Goal: Task Accomplishment & Management: Use online tool/utility

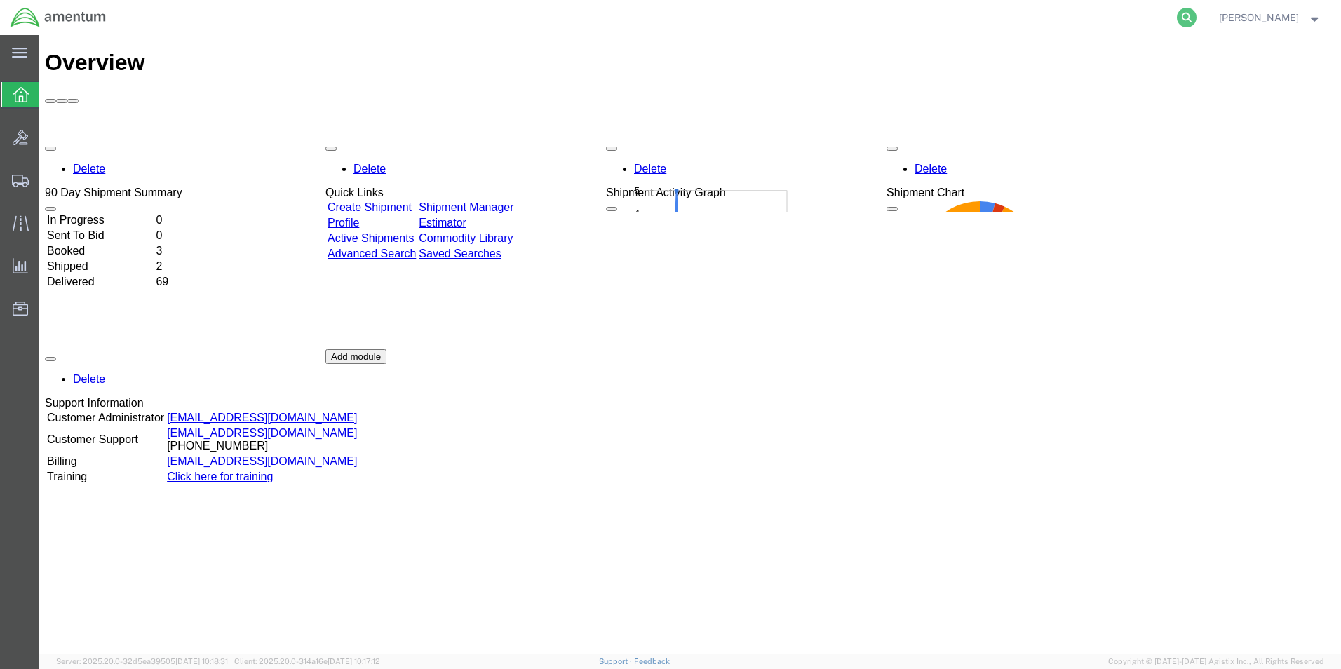
click at [1196, 22] on icon at bounding box center [1187, 18] width 20 height 20
click at [1147, 22] on input "search" at bounding box center [963, 18] width 426 height 34
paste input "393988387053"
click at [837, 15] on input "393988387053" at bounding box center [963, 18] width 426 height 34
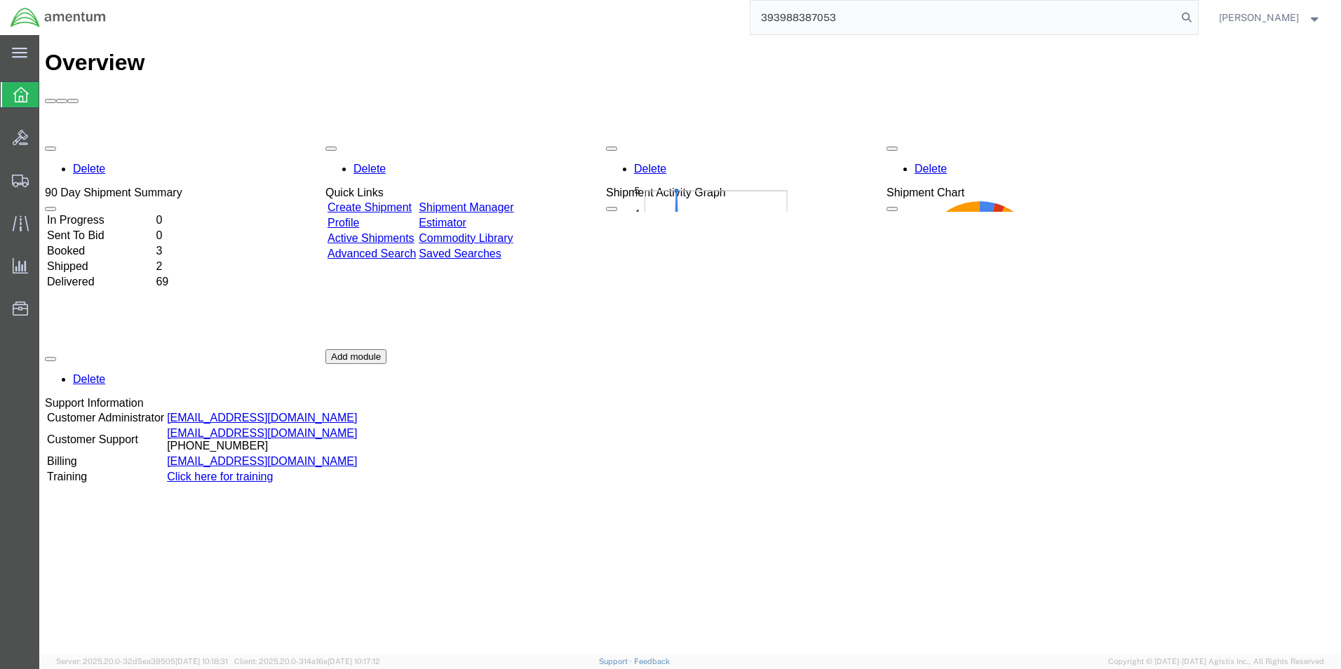
click at [837, 15] on input "393988387053" at bounding box center [963, 18] width 426 height 34
paste input "S555-25281-0575"
type input "S555-25281-0575"
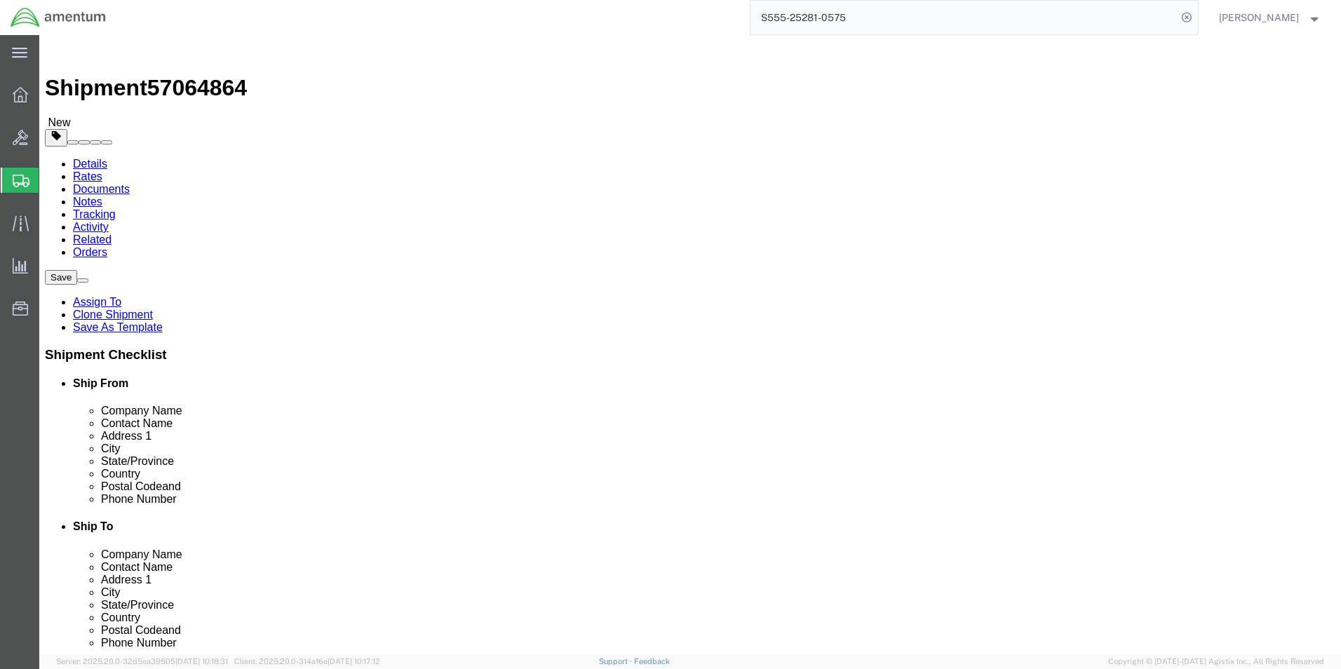
select select "42696"
select select
click button "Rate Shipment"
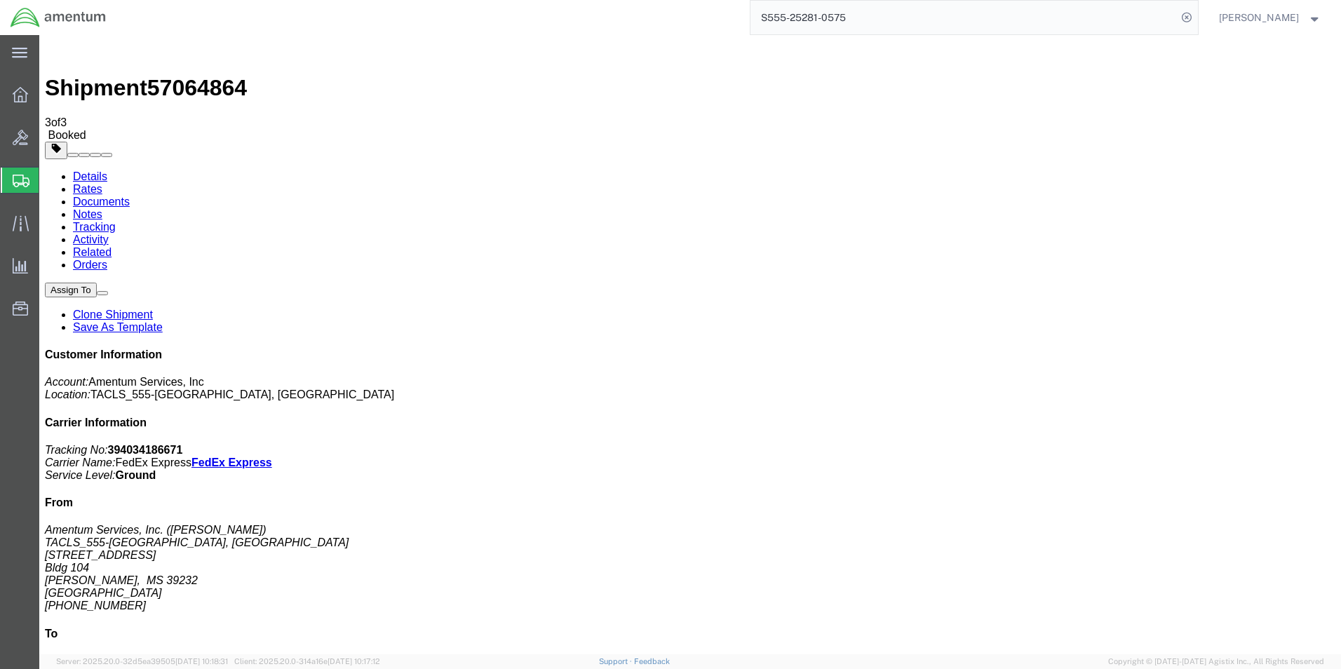
click at [877, 14] on input "S555-25281-0575" at bounding box center [963, 18] width 426 height 34
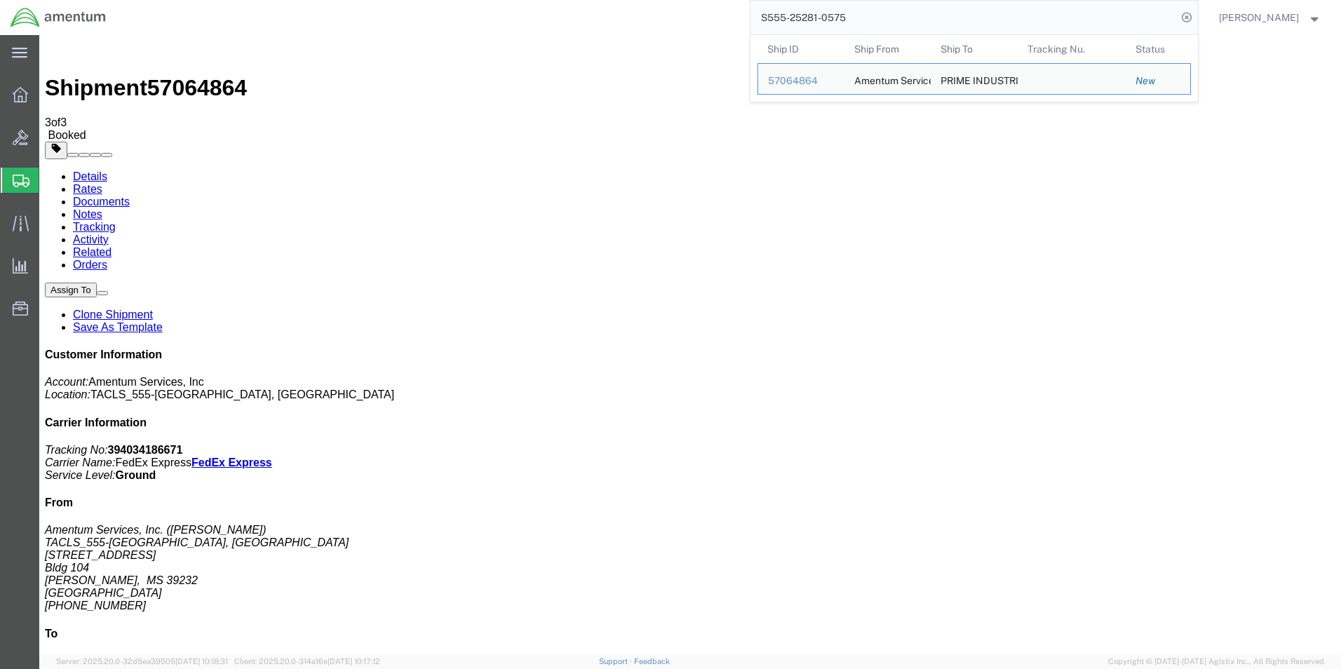
click at [877, 14] on input "S555-25281-0575" at bounding box center [963, 18] width 426 height 34
paste input "6"
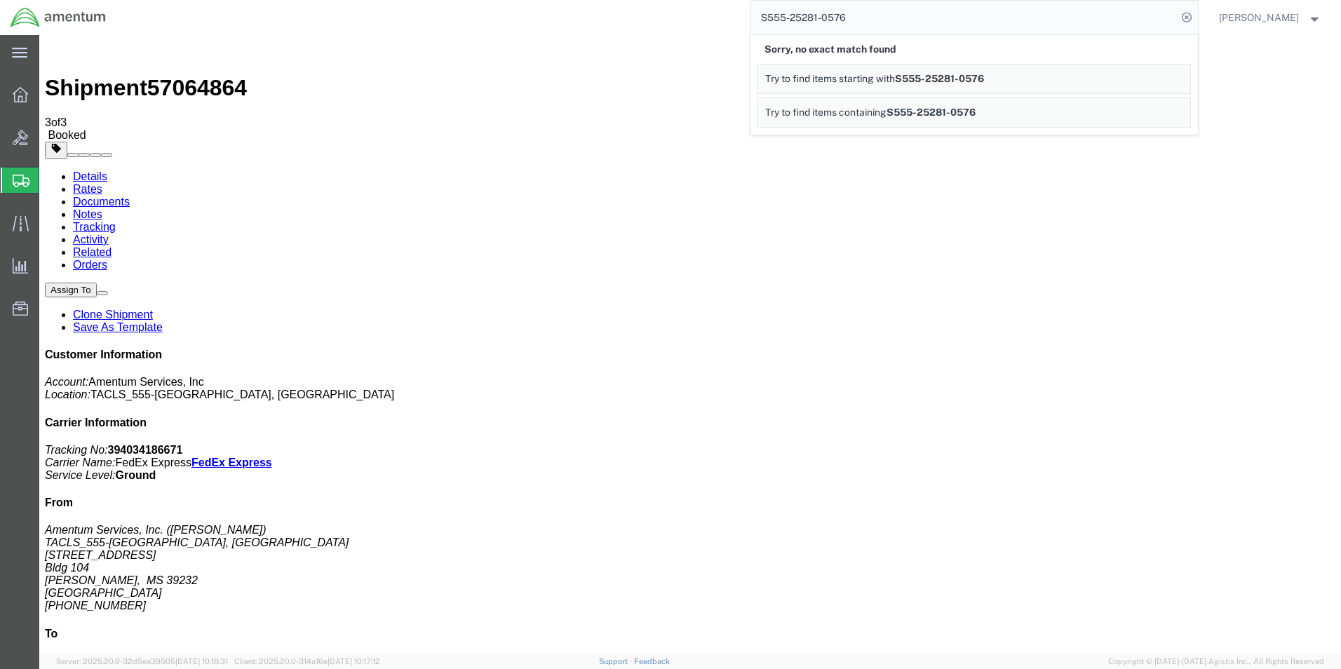
click at [92, 18] on img at bounding box center [58, 17] width 97 height 21
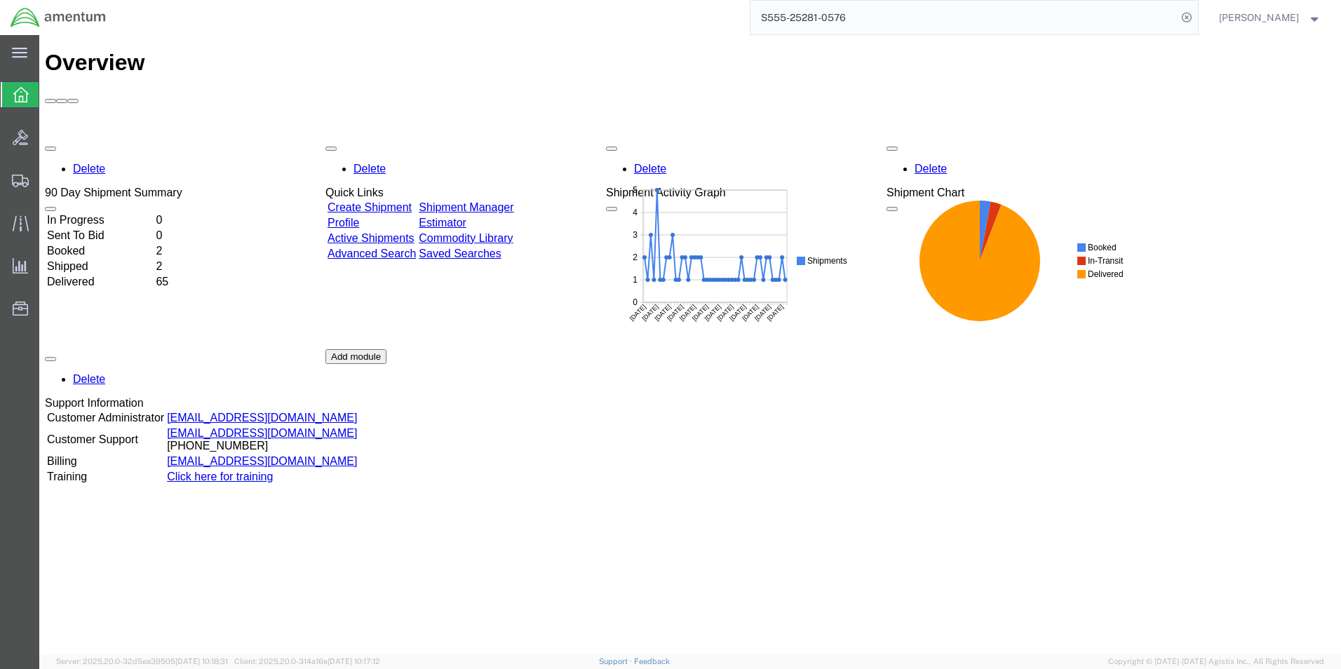
click at [838, 15] on input "S555-25281-0576" at bounding box center [963, 18] width 426 height 34
paste input "search"
type input "S555-25281-0576"
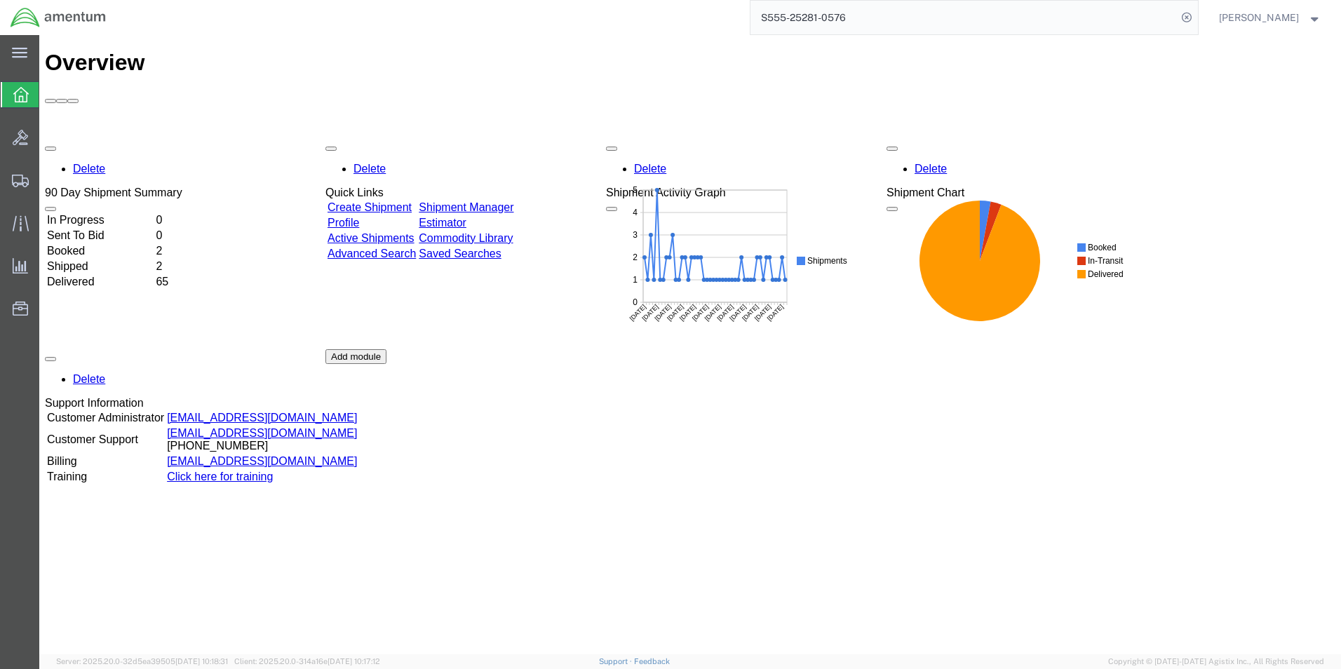
click at [1085, 14] on input "S555-25281-0576" at bounding box center [963, 18] width 426 height 34
click at [898, 18] on input "S555-25281-0576" at bounding box center [963, 18] width 426 height 34
click at [1196, 16] on icon at bounding box center [1187, 18] width 20 height 20
click at [1196, 19] on icon at bounding box center [1187, 18] width 20 height 20
click at [963, 13] on input "search" at bounding box center [963, 18] width 426 height 34
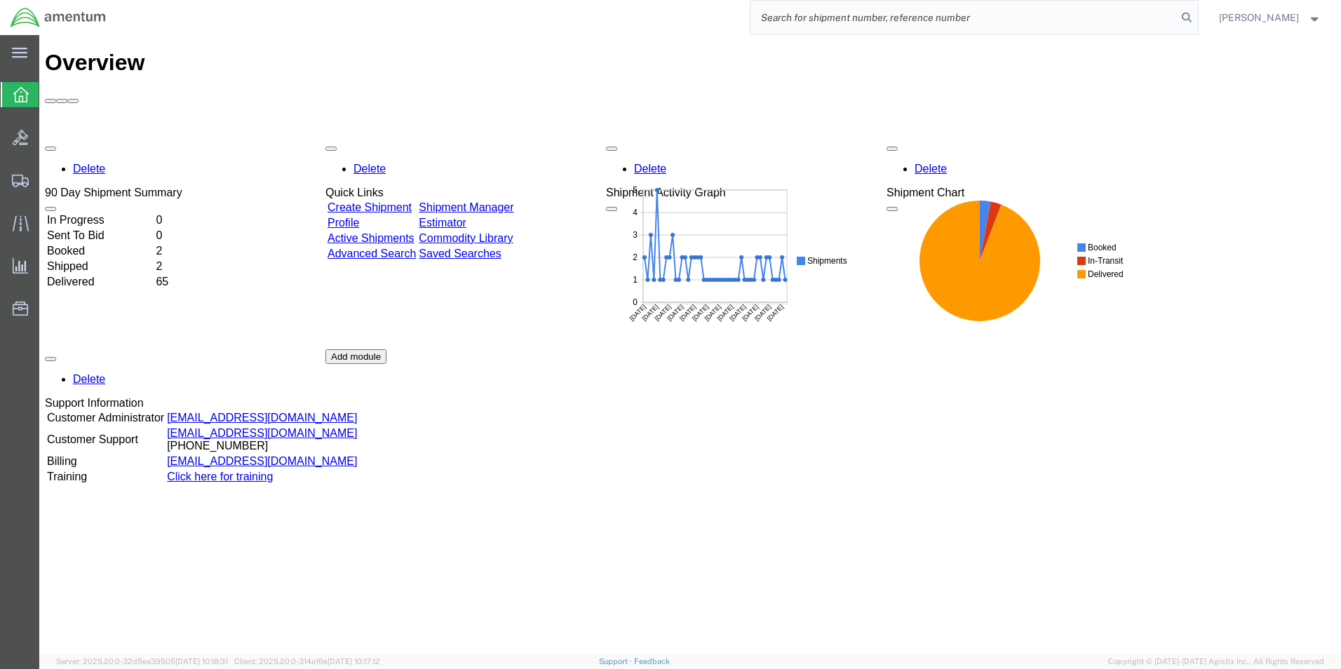
paste input "S555-25281-0576"
type input "S555-25281-0576"
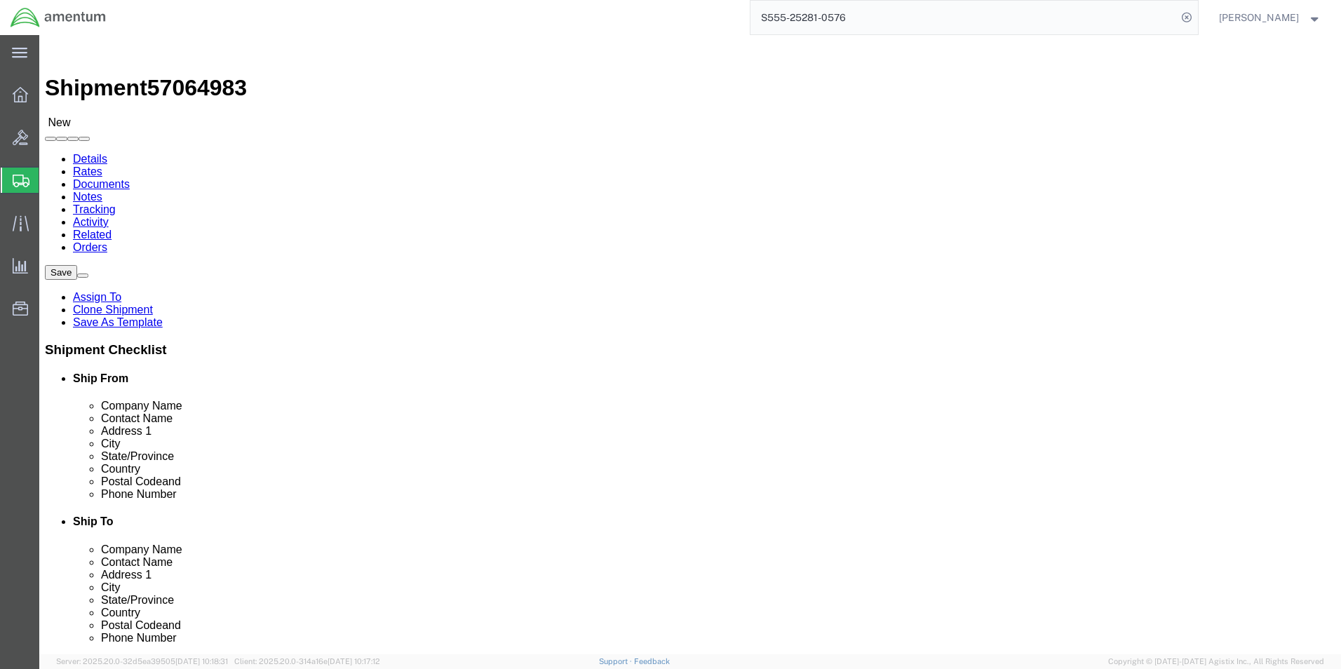
select select "42696"
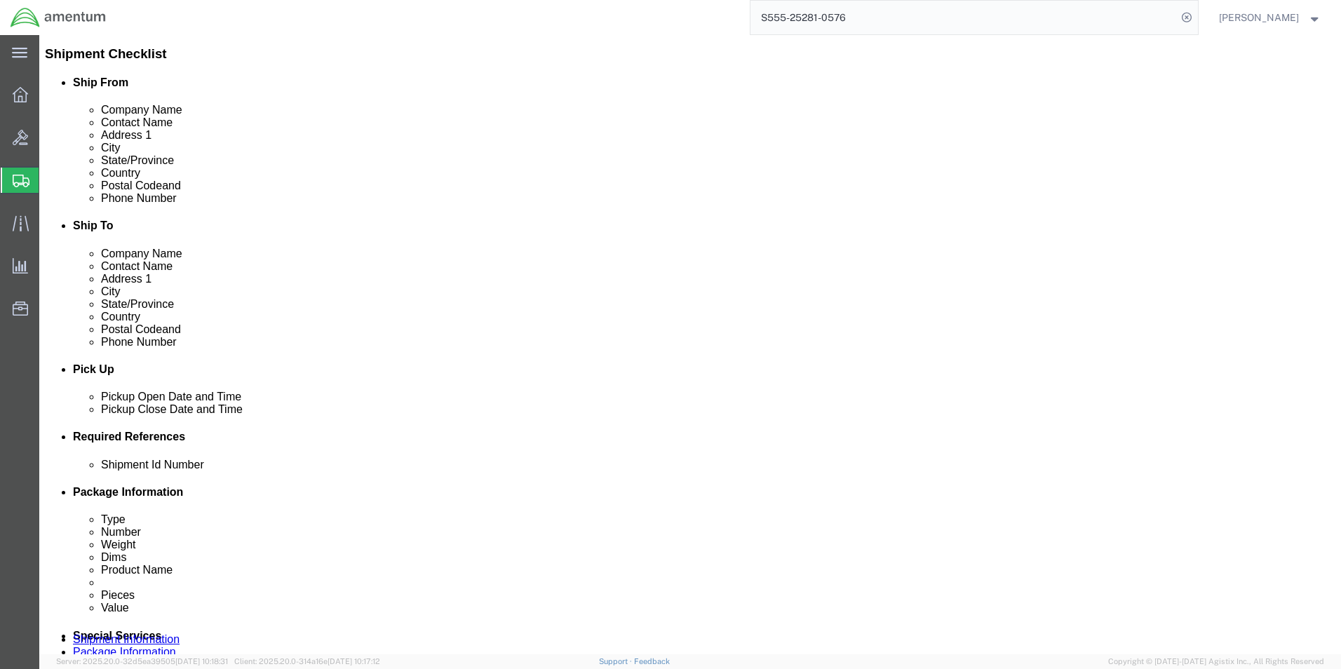
scroll to position [491, 0]
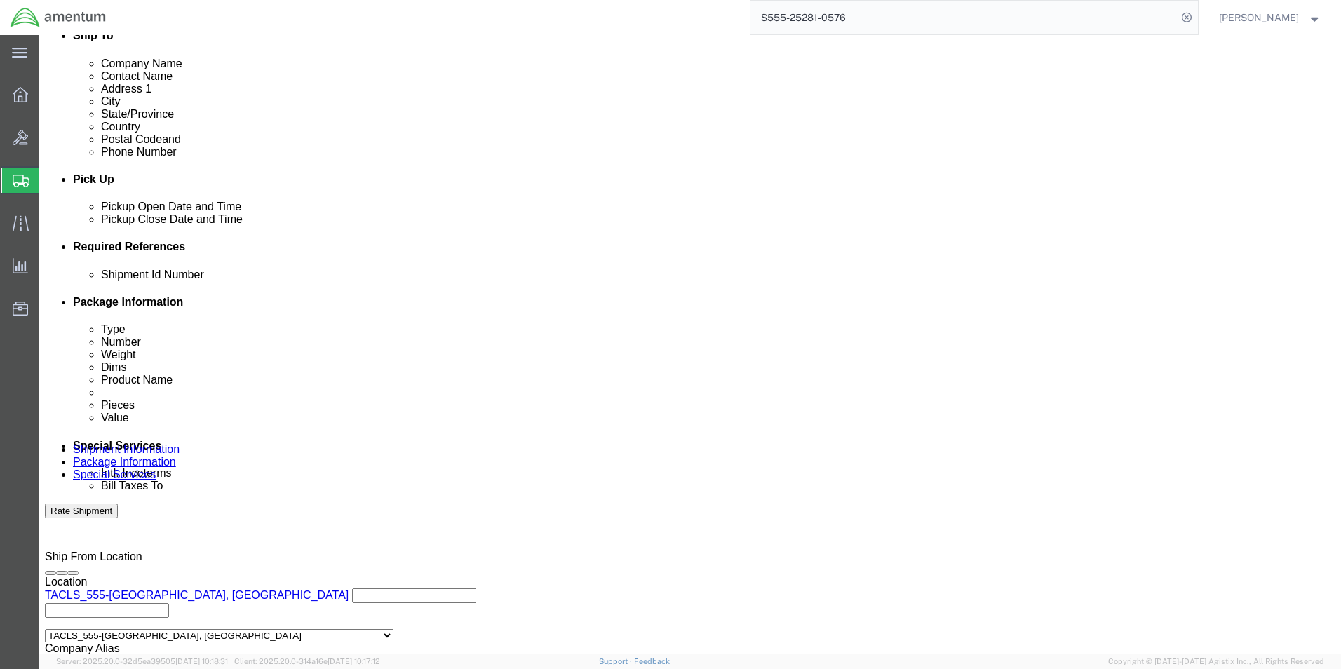
click button "Rate Shipment"
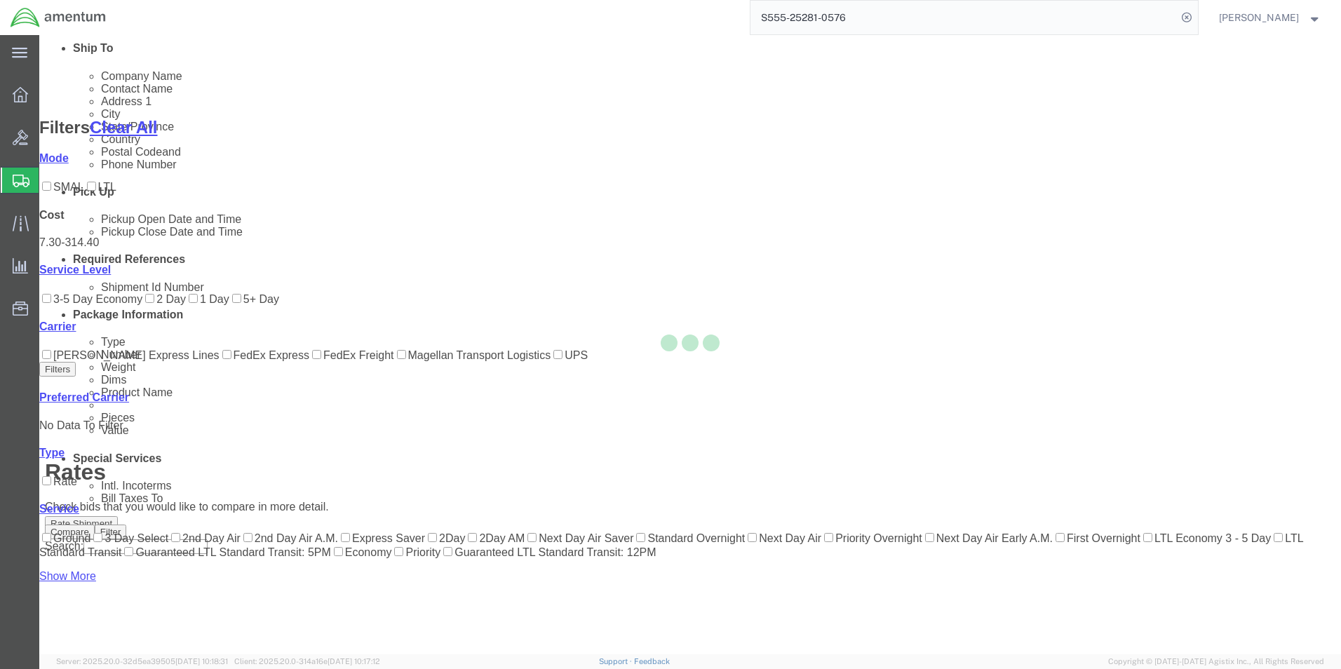
scroll to position [114, 0]
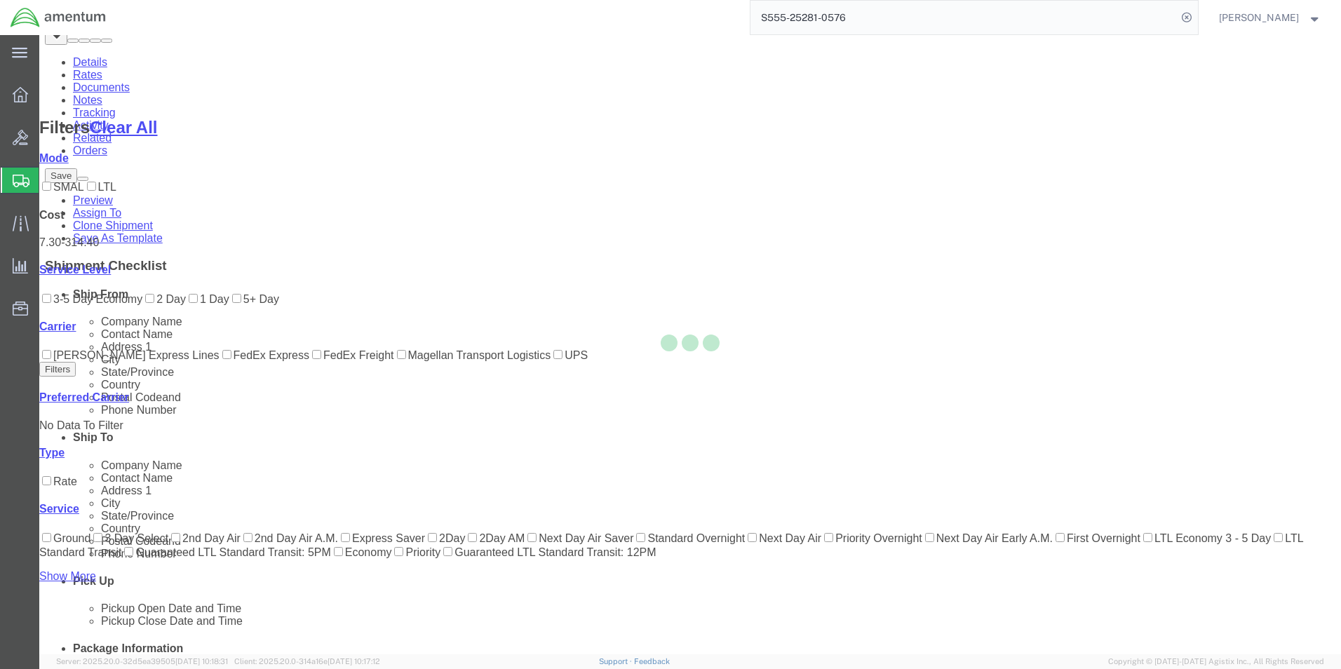
scroll to position [0, 0]
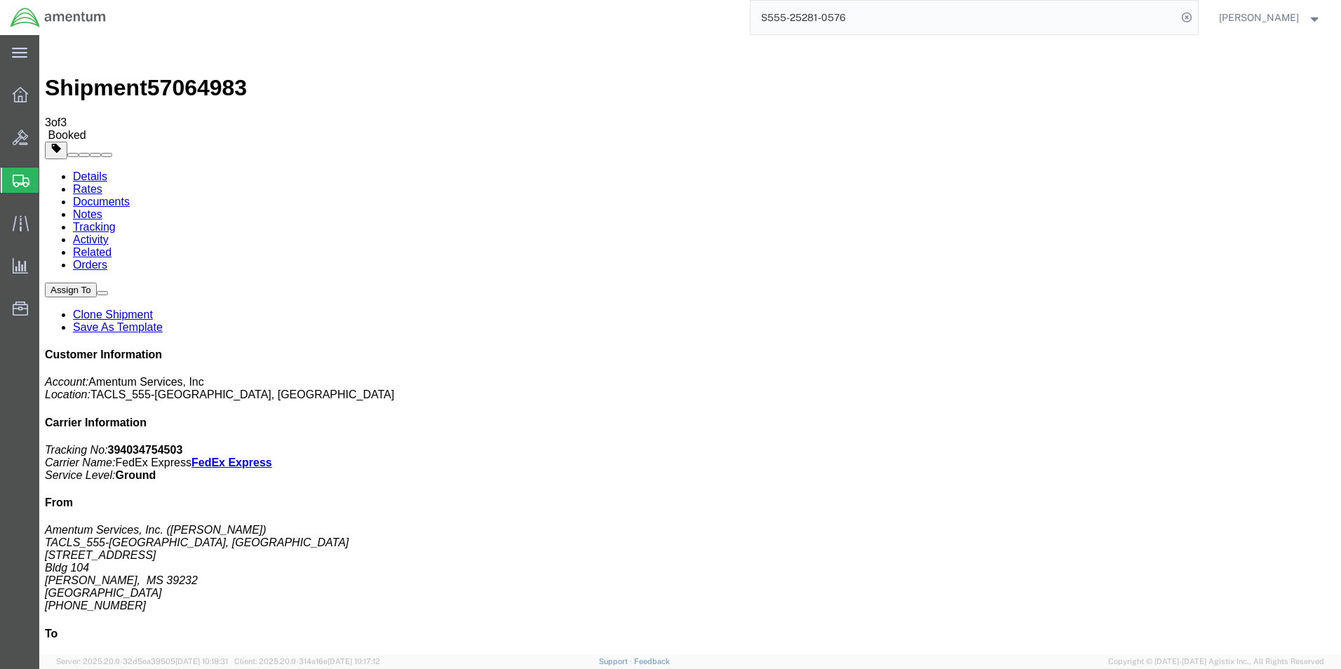
drag, startPoint x: 1216, startPoint y: 210, endPoint x: 1145, endPoint y: 217, distance: 71.2
click at [1145, 444] on p "Tracking No: 394034754503 Carrier Name: FedEx Express FedEx Express Service Lev…" at bounding box center [690, 463] width 1290 height 38
copy b "394034754503"
